Goal: Information Seeking & Learning: Find specific page/section

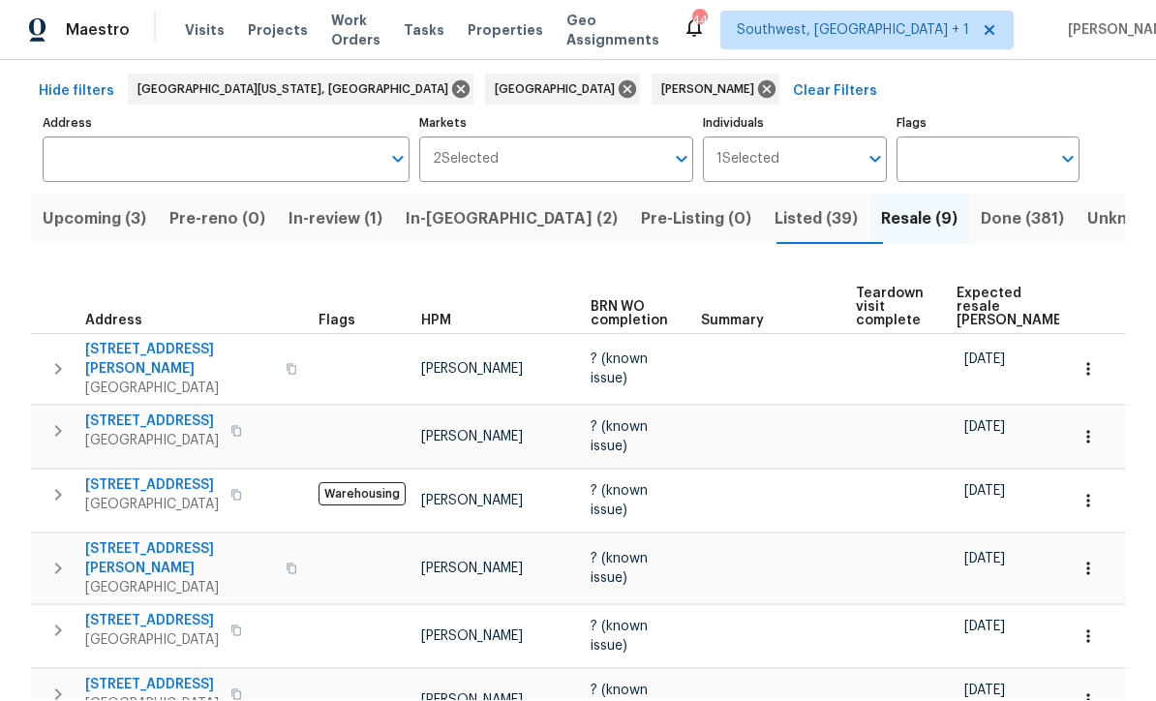
scroll to position [84, 0]
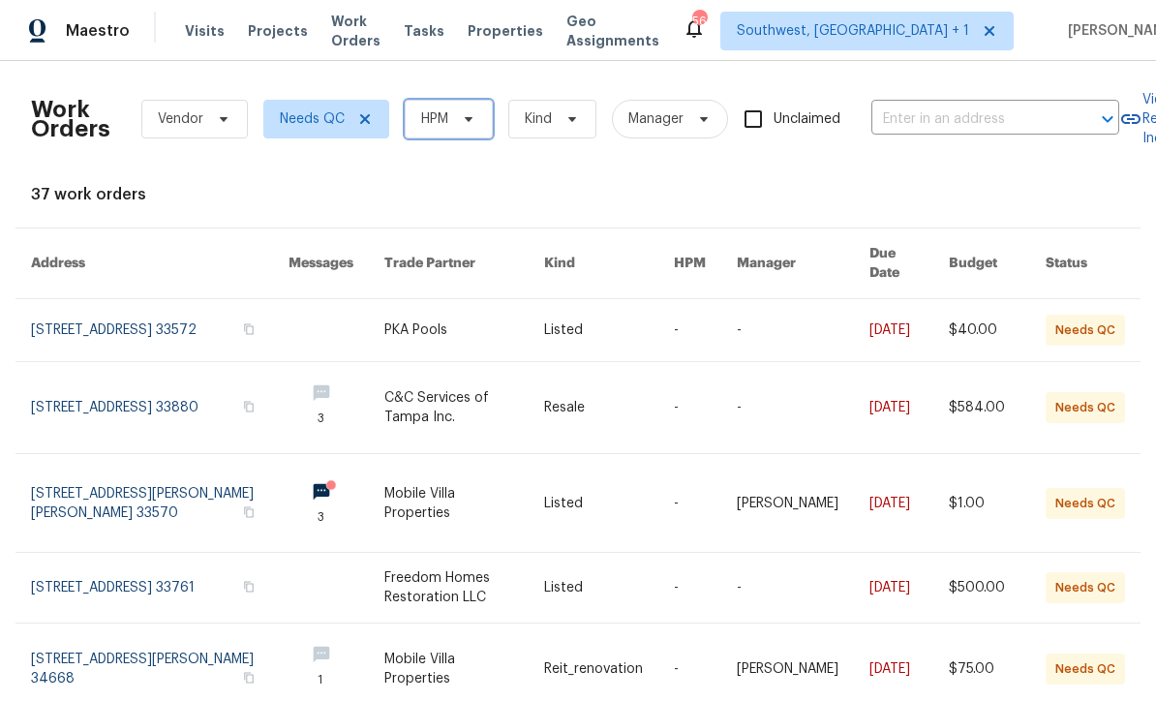
click at [463, 116] on icon at bounding box center [468, 118] width 15 height 15
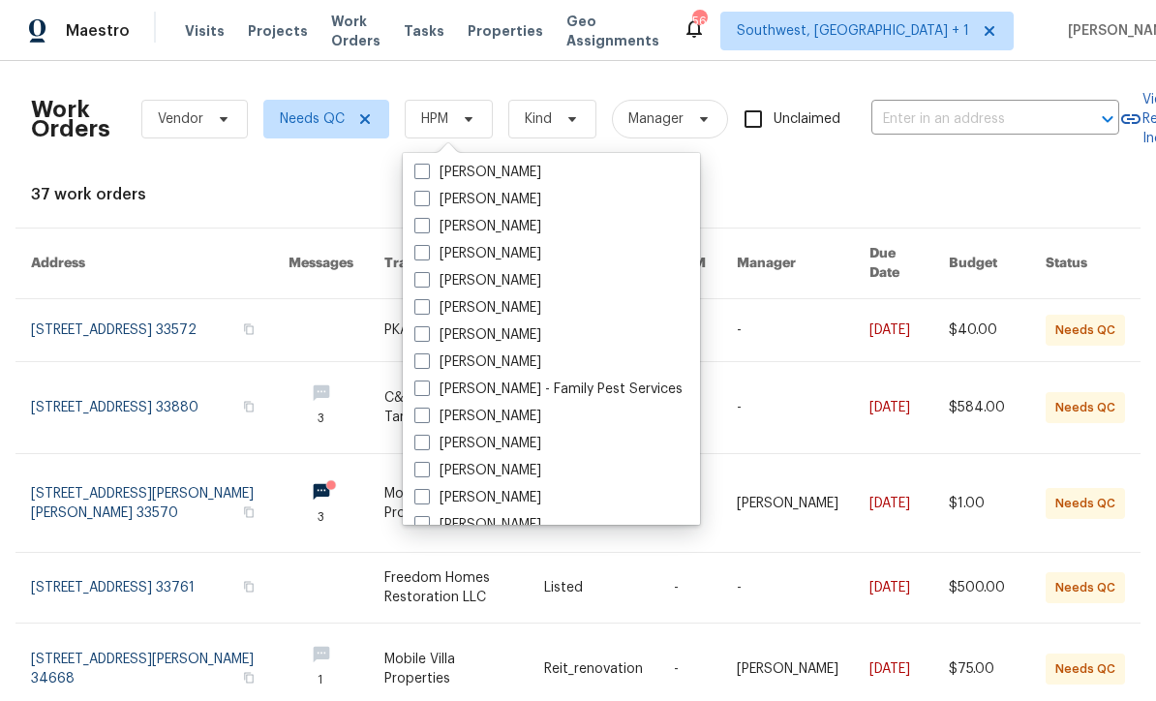
scroll to position [272, 0]
click at [423, 289] on label "[PERSON_NAME]" at bounding box center [477, 281] width 127 height 19
click at [423, 285] on input "[PERSON_NAME]" at bounding box center [420, 278] width 13 height 13
checkbox input "true"
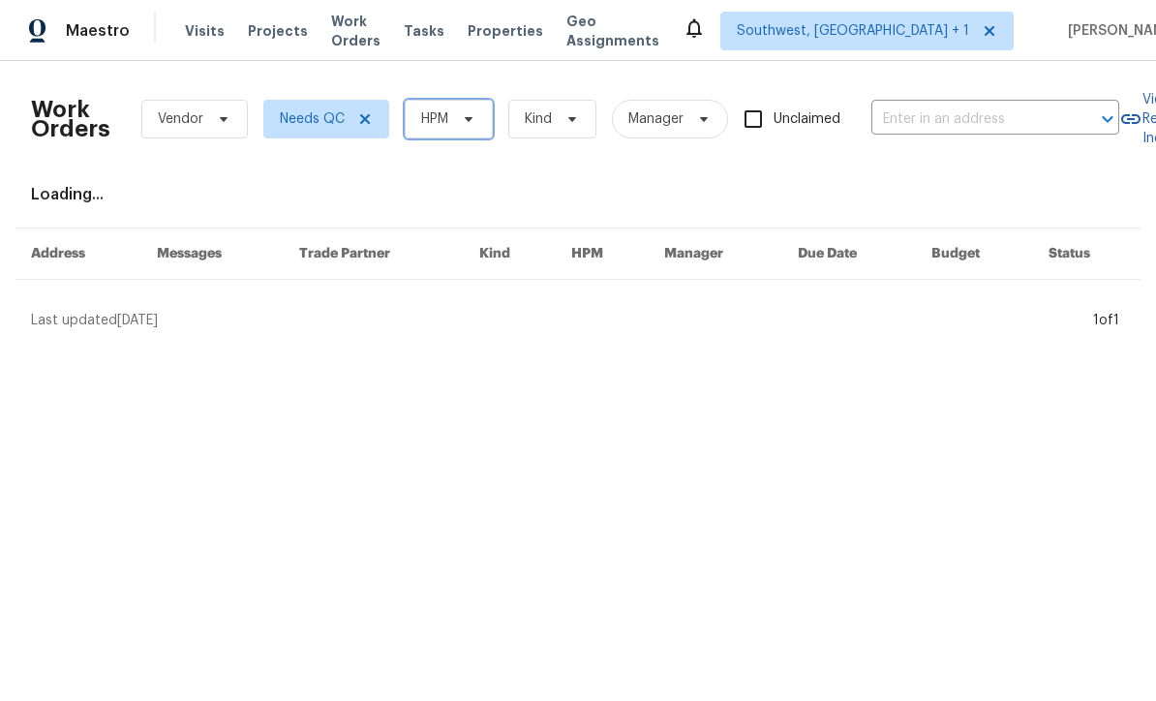
click at [441, 125] on span "HPM" at bounding box center [434, 118] width 27 height 19
click at [481, 125] on span "HPM" at bounding box center [449, 119] width 88 height 39
click at [448, 118] on span "HPM" at bounding box center [434, 118] width 27 height 19
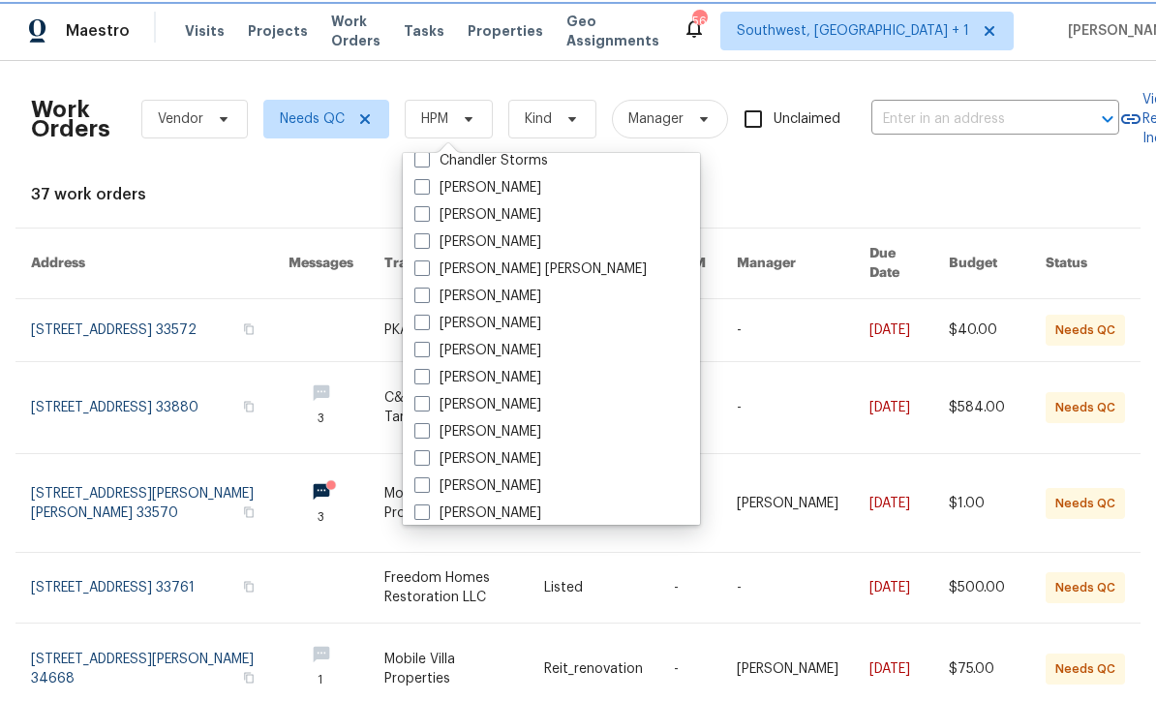
scroll to position [95, 0]
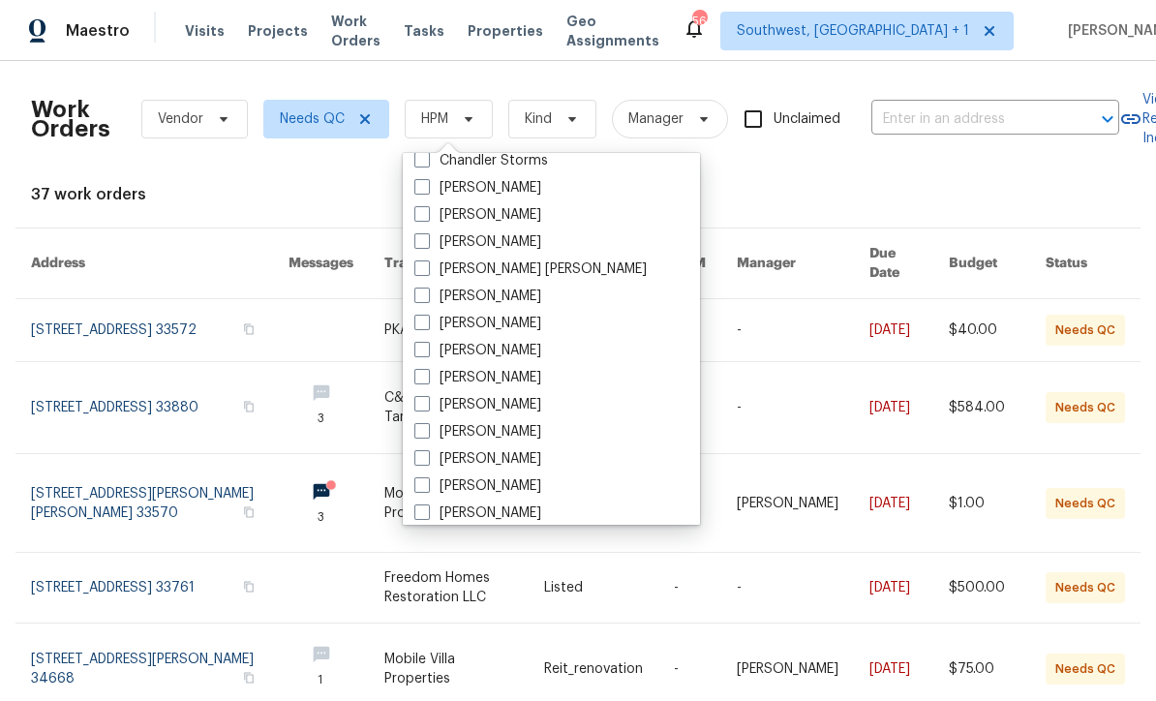
click at [429, 462] on span at bounding box center [421, 457] width 15 height 15
click at [427, 462] on input "[PERSON_NAME]" at bounding box center [420, 455] width 13 height 13
checkbox input "true"
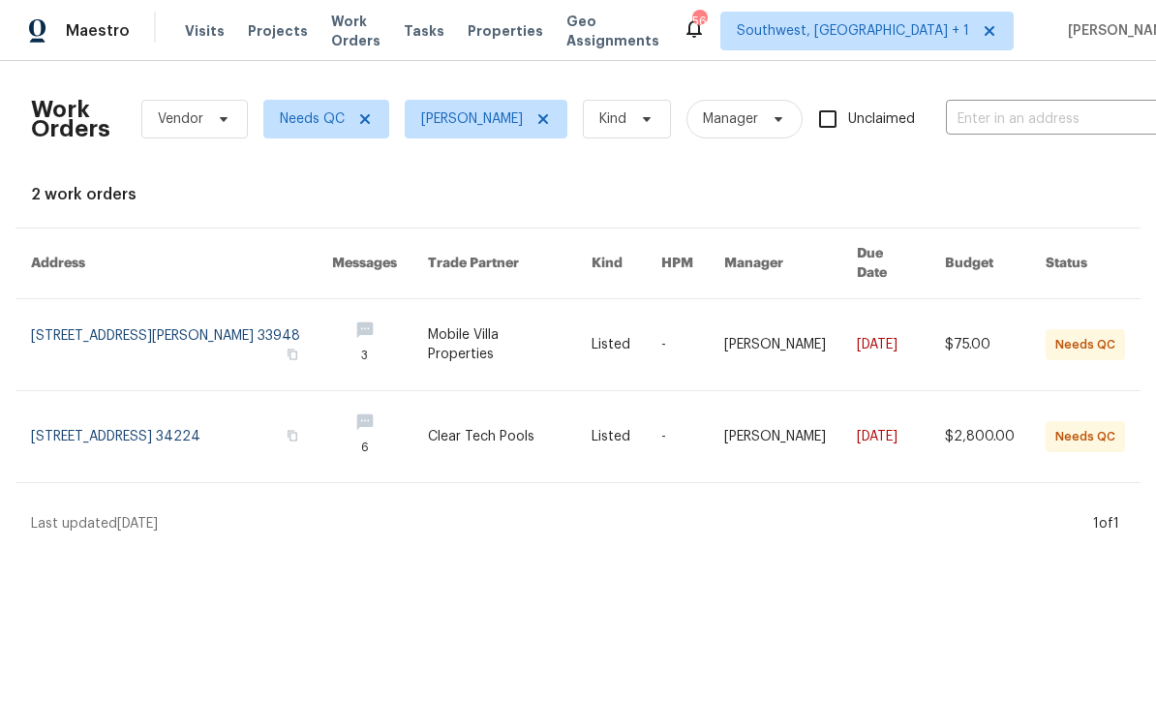
click at [260, 40] on span "Projects" at bounding box center [278, 30] width 60 height 19
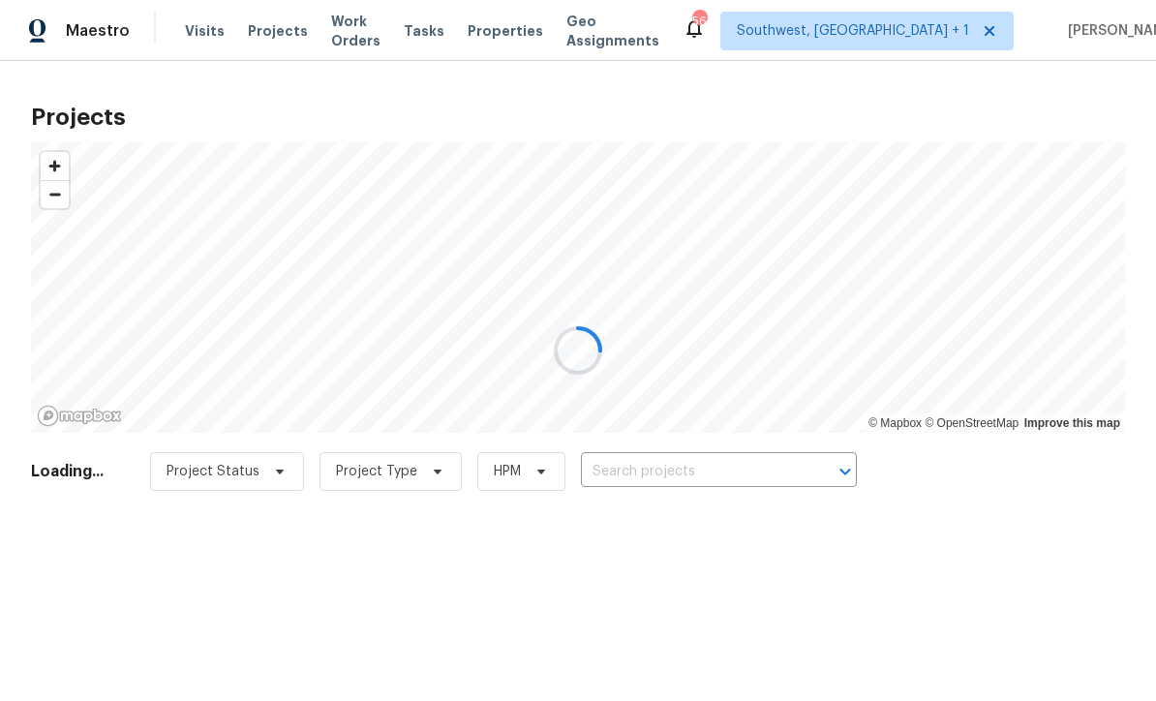
click at [721, 478] on div at bounding box center [578, 350] width 1156 height 701
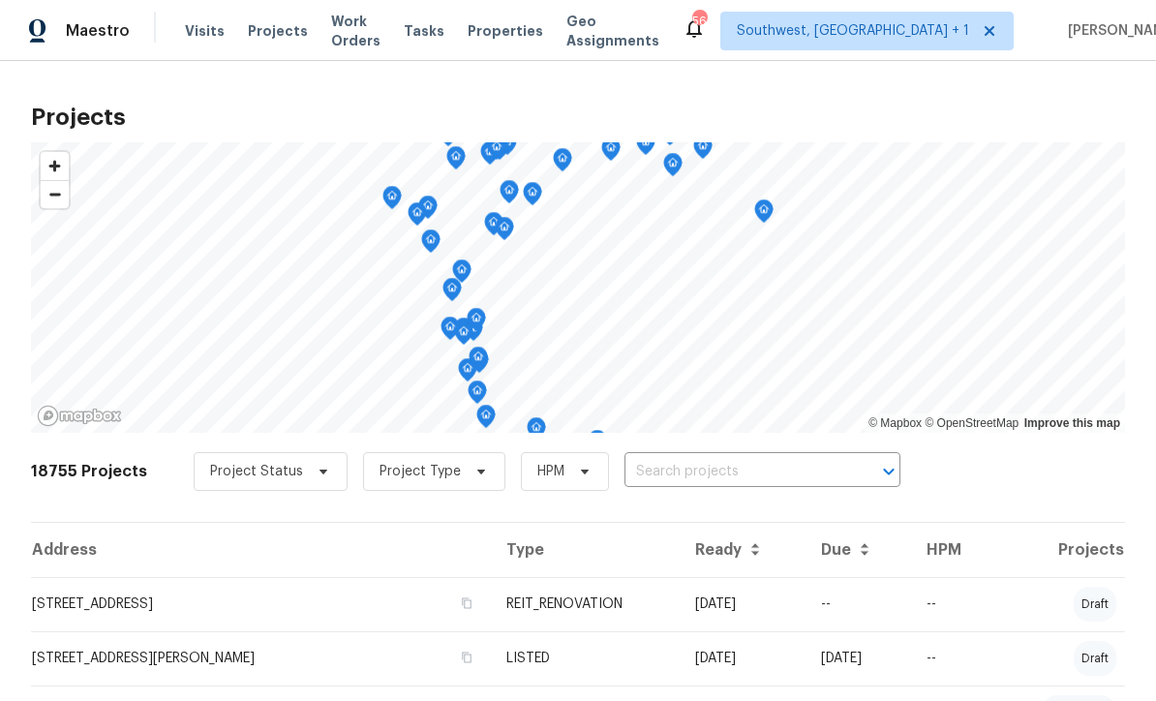
click at [731, 473] on input "text" at bounding box center [735, 472] width 222 height 30
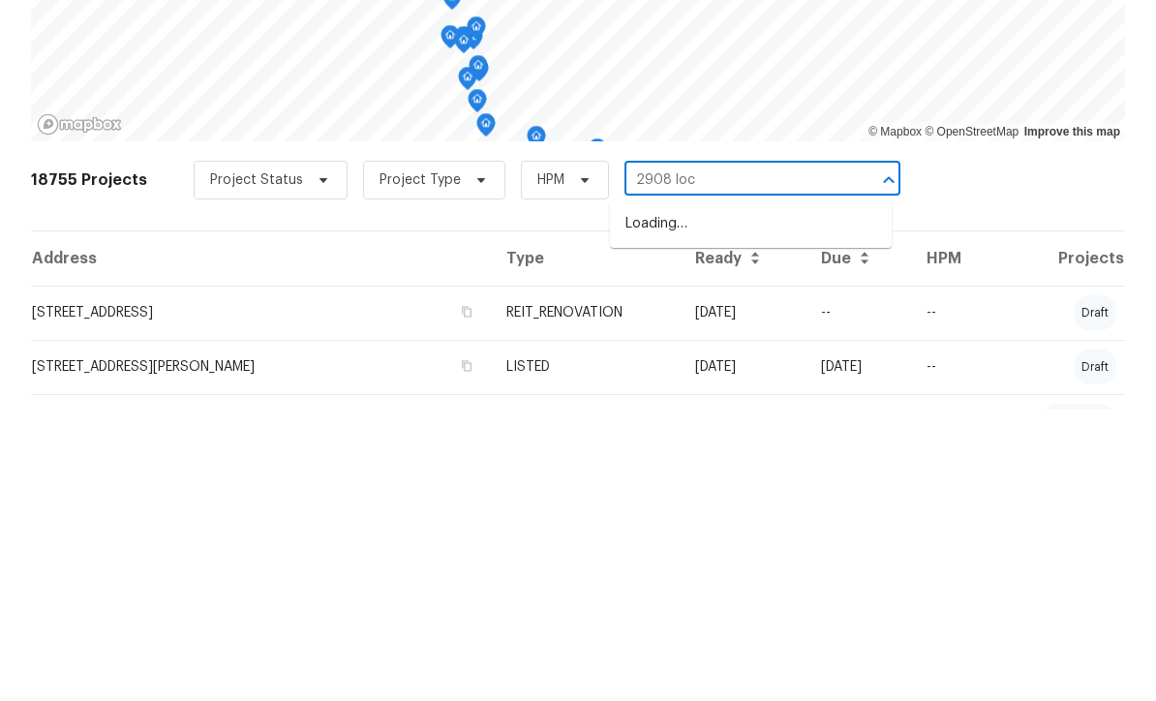
type input "2908 lock"
click at [756, 500] on li "2908 Lockwood Meadows Blvd, Sarasota, FL 34234" at bounding box center [751, 516] width 282 height 32
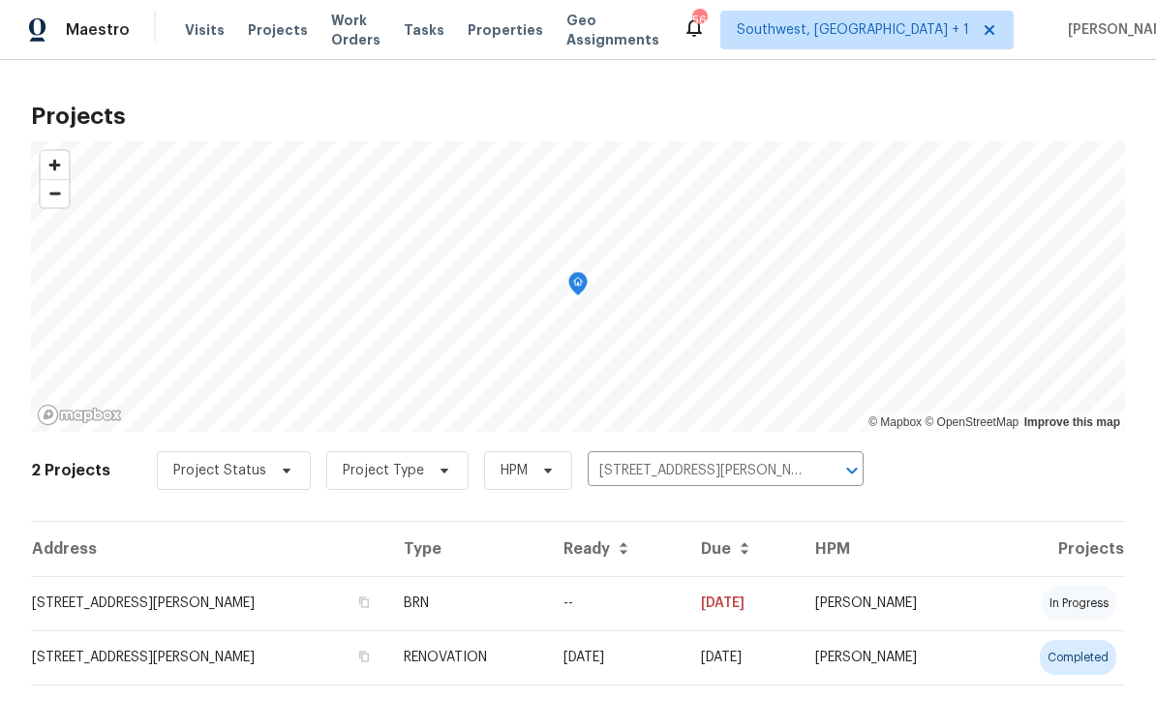
scroll to position [1, 0]
click at [685, 621] on td "--" at bounding box center [616, 604] width 137 height 54
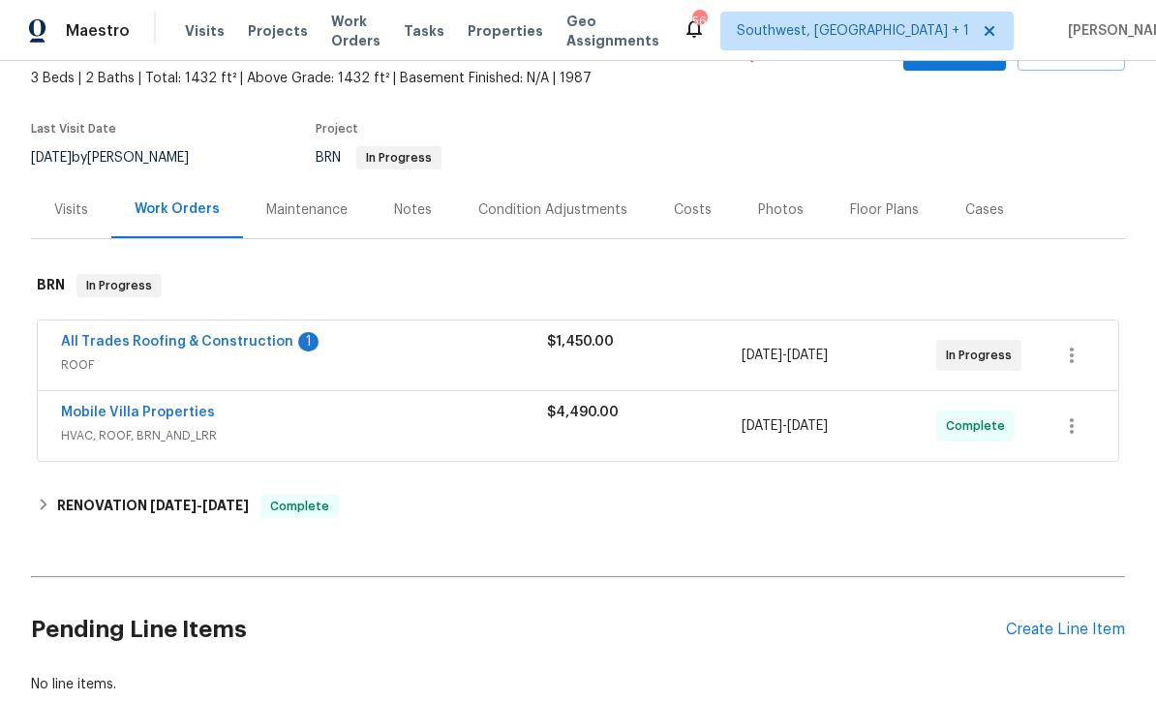
scroll to position [113, 0]
click at [62, 346] on link "All Trades Roofing & Construction" at bounding box center [177, 341] width 232 height 14
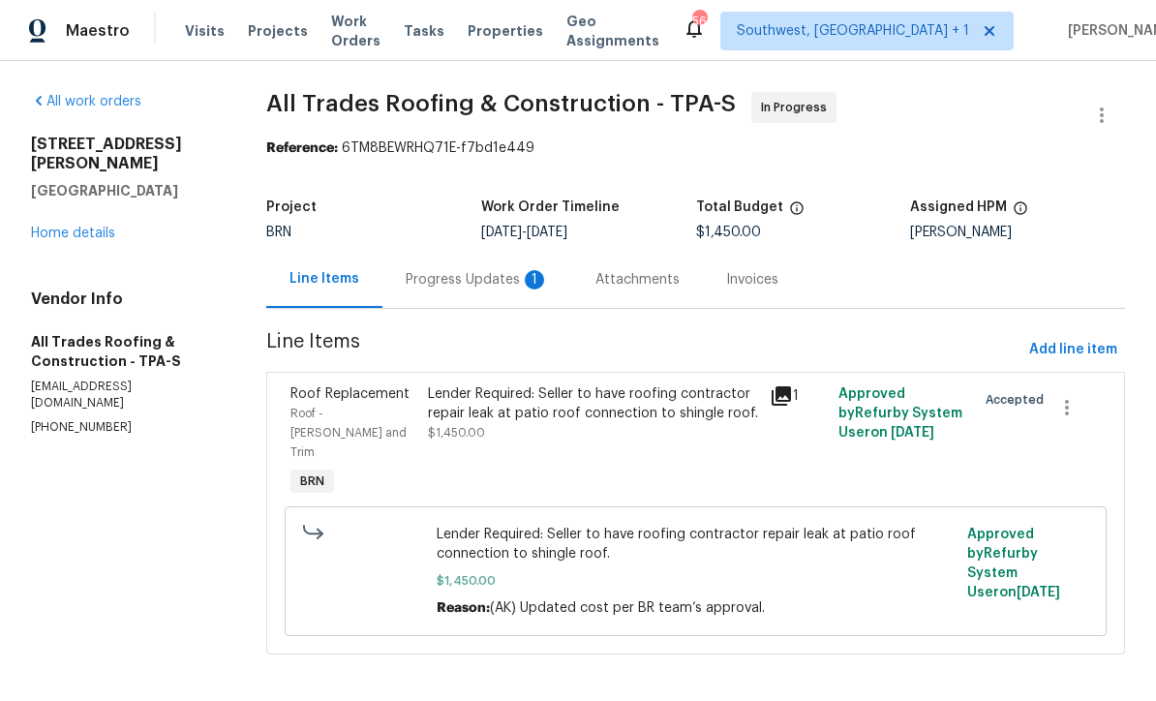
click at [437, 292] on div "Progress Updates 1" at bounding box center [477, 279] width 190 height 57
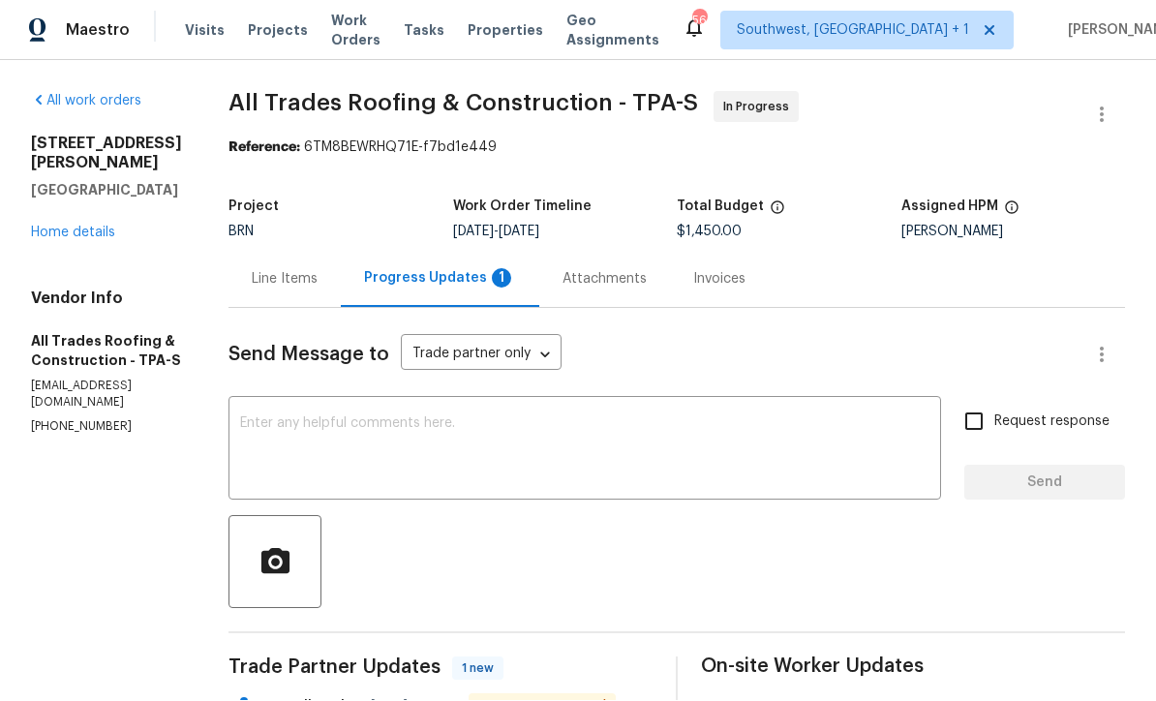
click at [62, 227] on link "Home details" at bounding box center [73, 234] width 84 height 14
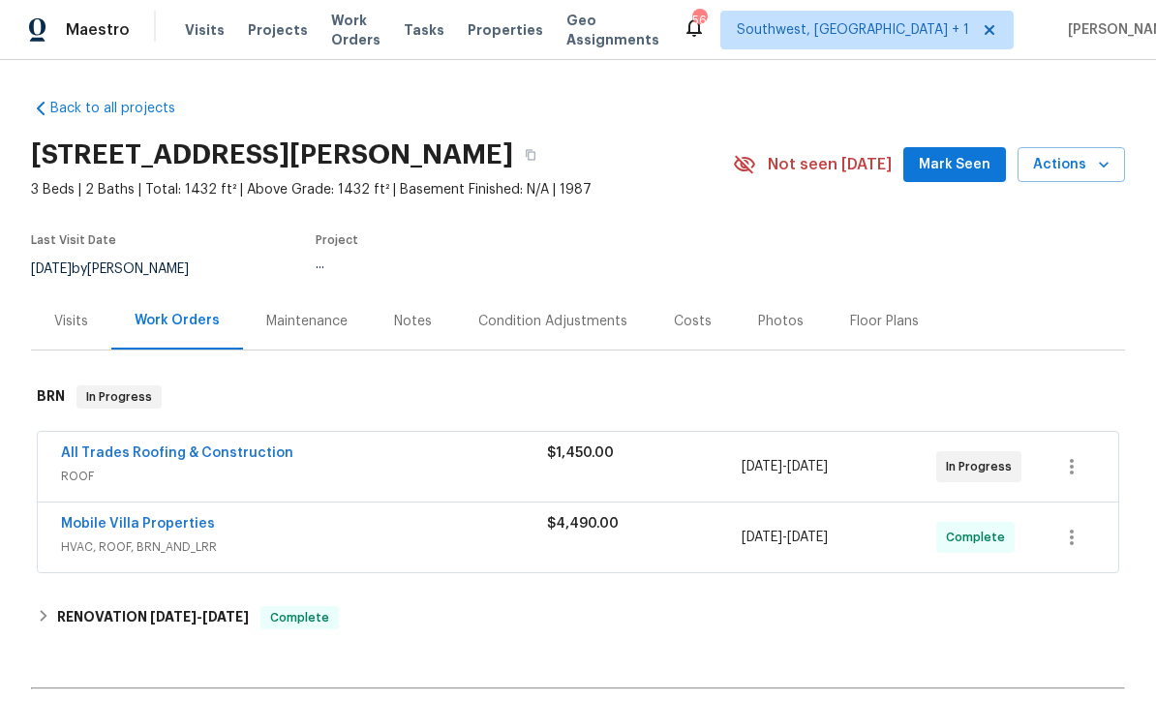
click at [371, 538] on span "HVAC, ROOF, BRN_AND_LRR" at bounding box center [304, 547] width 486 height 19
